Goal: Transaction & Acquisition: Book appointment/travel/reservation

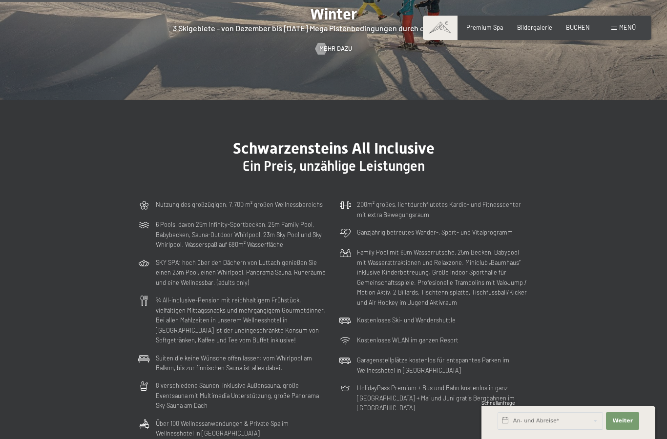
scroll to position [2254, 0]
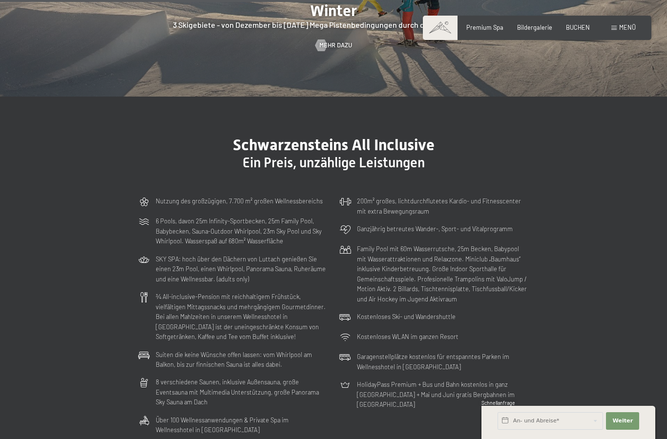
click at [626, 28] on span "Menü" at bounding box center [627, 27] width 17 height 8
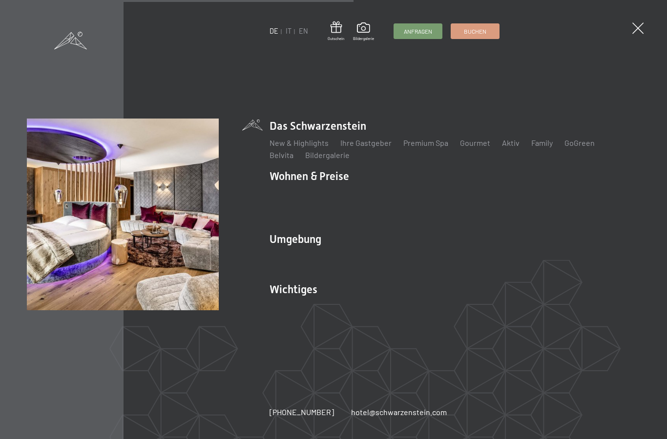
click at [377, 198] on link "Zimmer & Preise" at bounding box center [373, 192] width 57 height 9
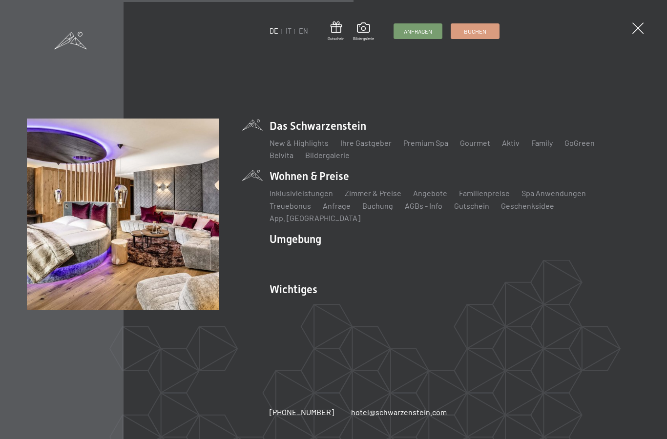
scroll to position [0, 0]
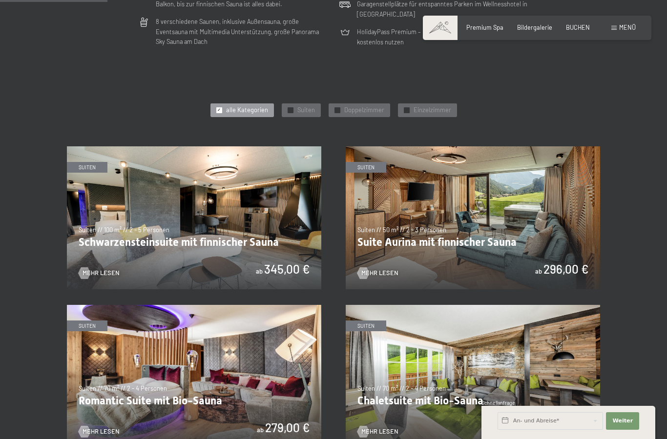
scroll to position [372, 0]
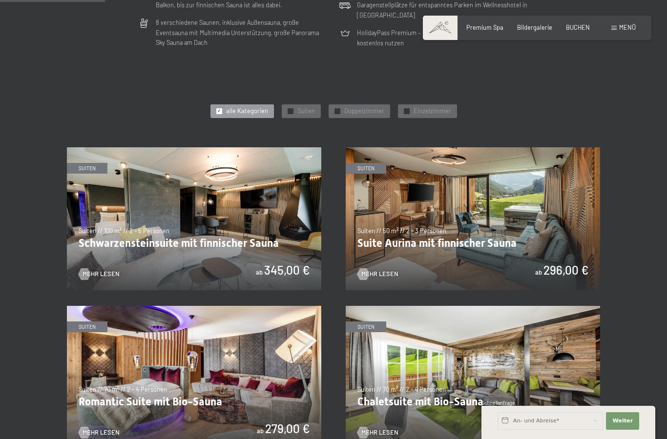
click at [294, 112] on div "✓ Suiten" at bounding box center [301, 111] width 39 height 14
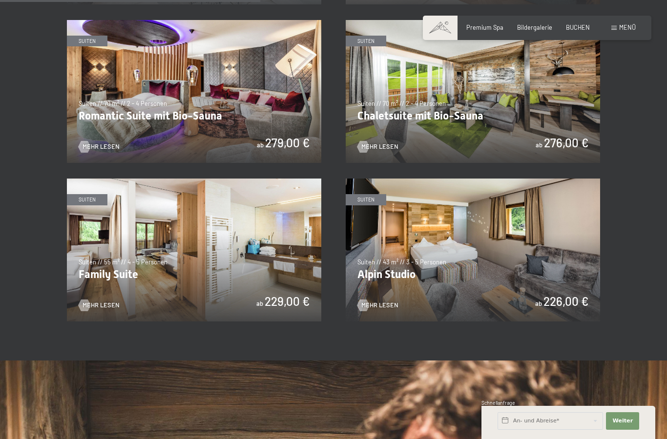
scroll to position [659, 0]
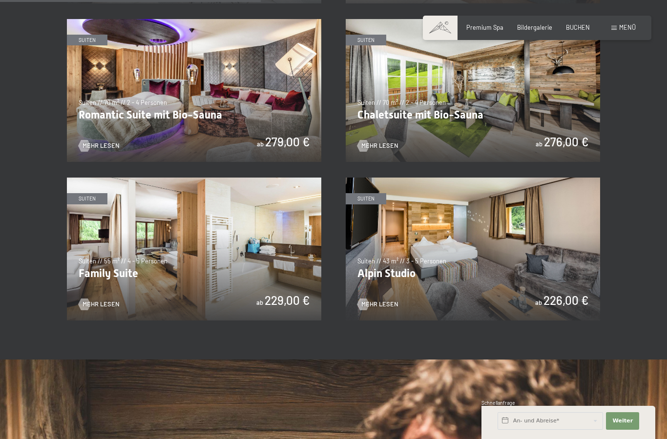
click at [228, 265] on img at bounding box center [194, 249] width 254 height 143
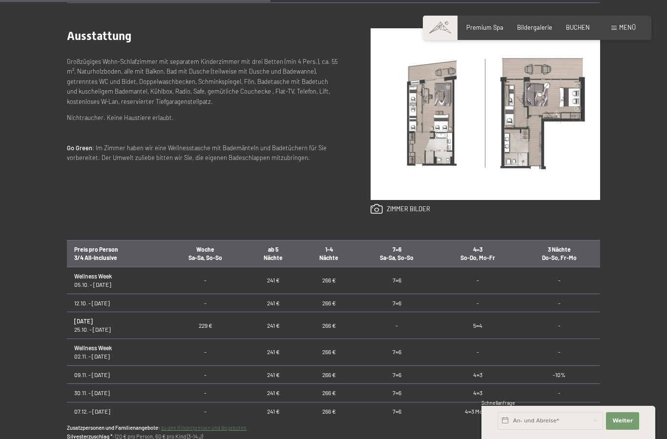
click at [464, 191] on img at bounding box center [484, 114] width 229 height 172
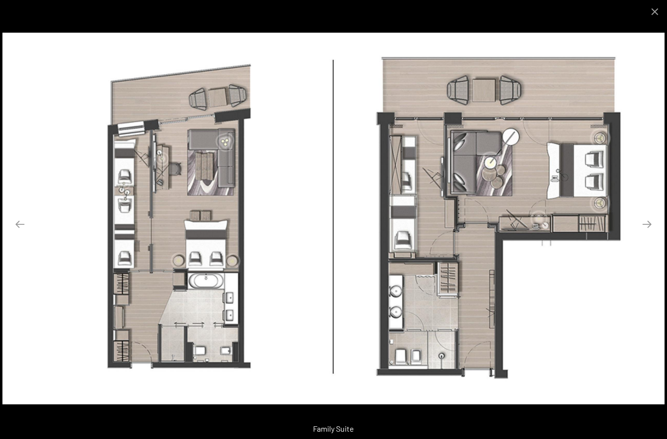
click at [646, 234] on button "Next slide" at bounding box center [646, 224] width 20 height 19
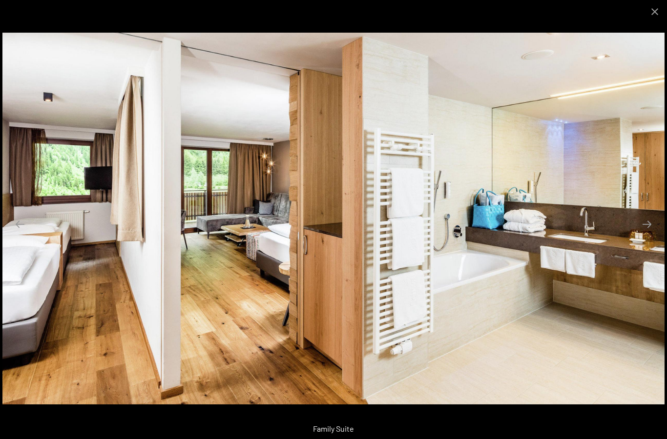
click at [645, 234] on button "Next slide" at bounding box center [646, 224] width 20 height 19
click at [655, 14] on button "Close gallery" at bounding box center [654, 11] width 24 height 23
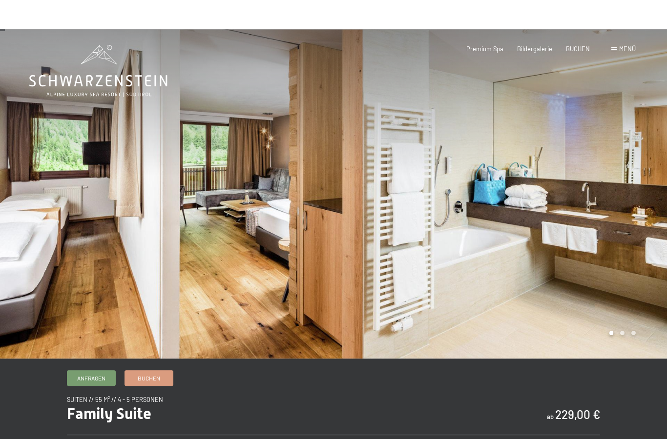
scroll to position [19, 0]
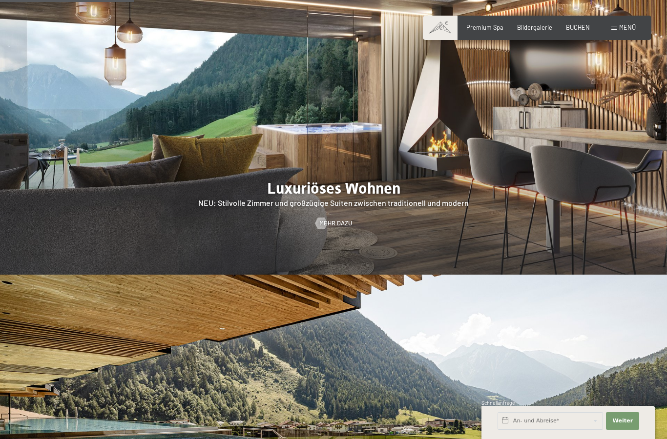
scroll to position [948, 0]
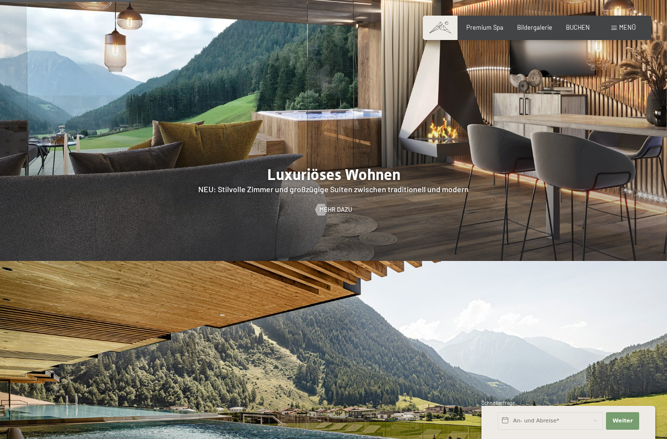
click at [394, 180] on div at bounding box center [333, 119] width 667 height 286
click at [334, 205] on span "Mehr dazu" at bounding box center [335, 209] width 33 height 9
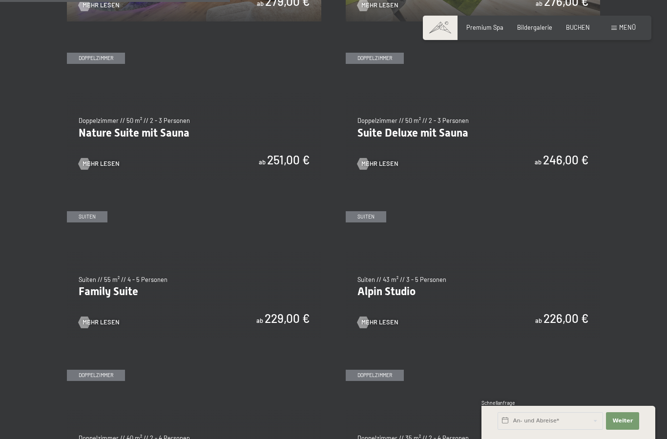
scroll to position [801, 0]
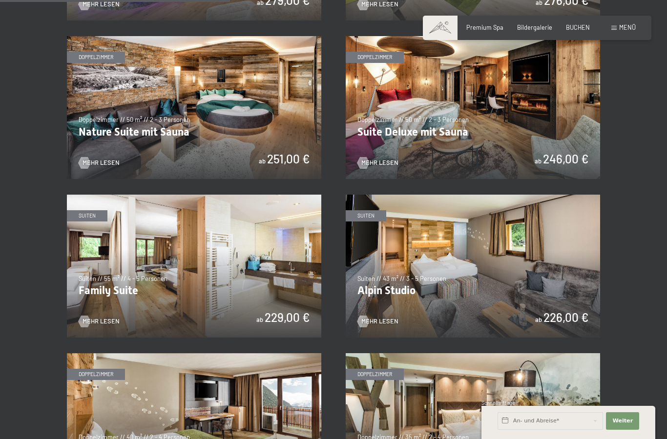
click at [482, 284] on img at bounding box center [473, 266] width 254 height 143
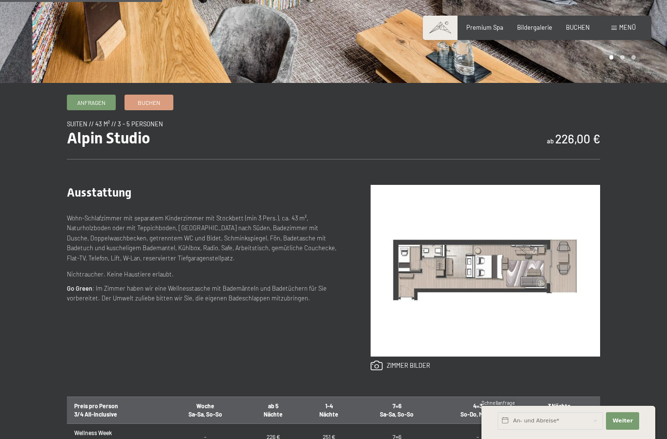
scroll to position [227, 0]
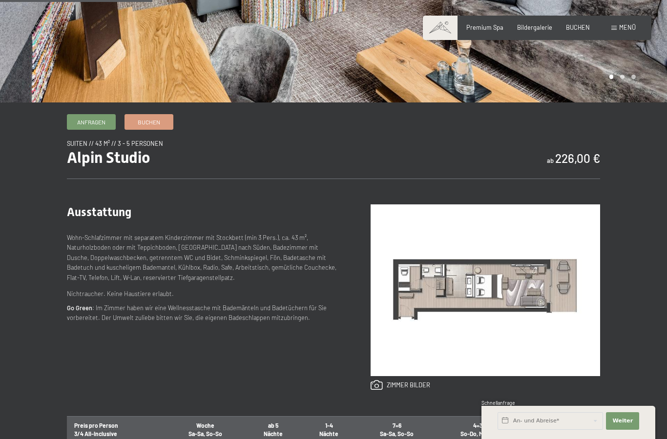
click at [502, 355] on img at bounding box center [484, 291] width 229 height 172
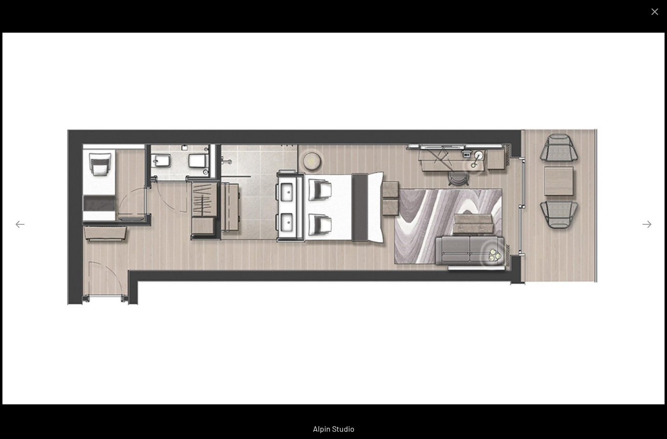
click at [648, 234] on button "Next slide" at bounding box center [646, 224] width 20 height 19
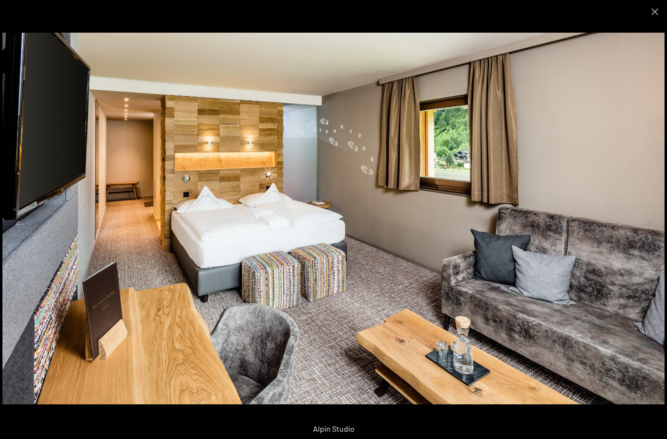
click at [644, 234] on button "Next slide" at bounding box center [646, 224] width 20 height 19
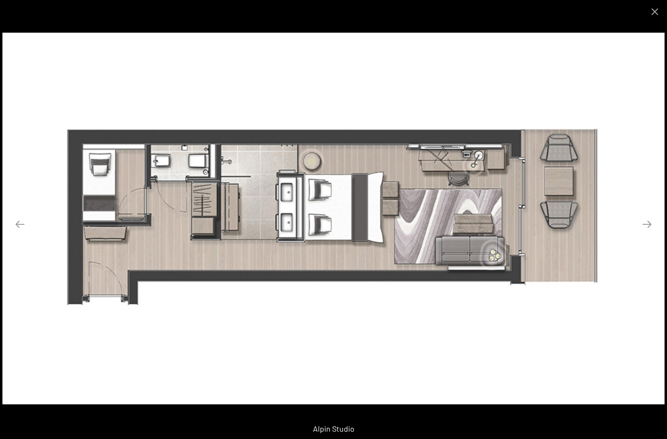
click at [655, 13] on button "Close gallery" at bounding box center [654, 11] width 24 height 23
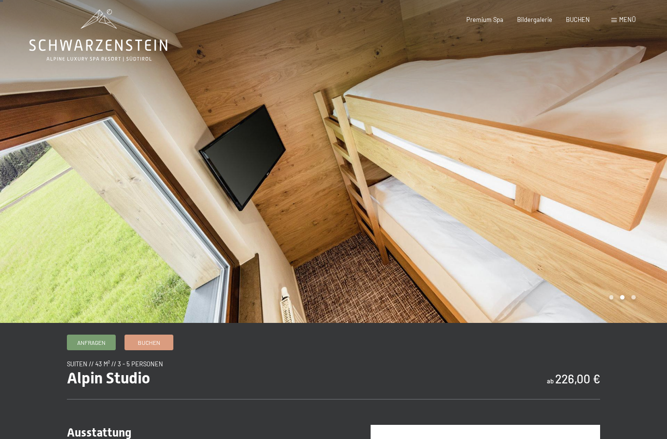
scroll to position [0, 0]
